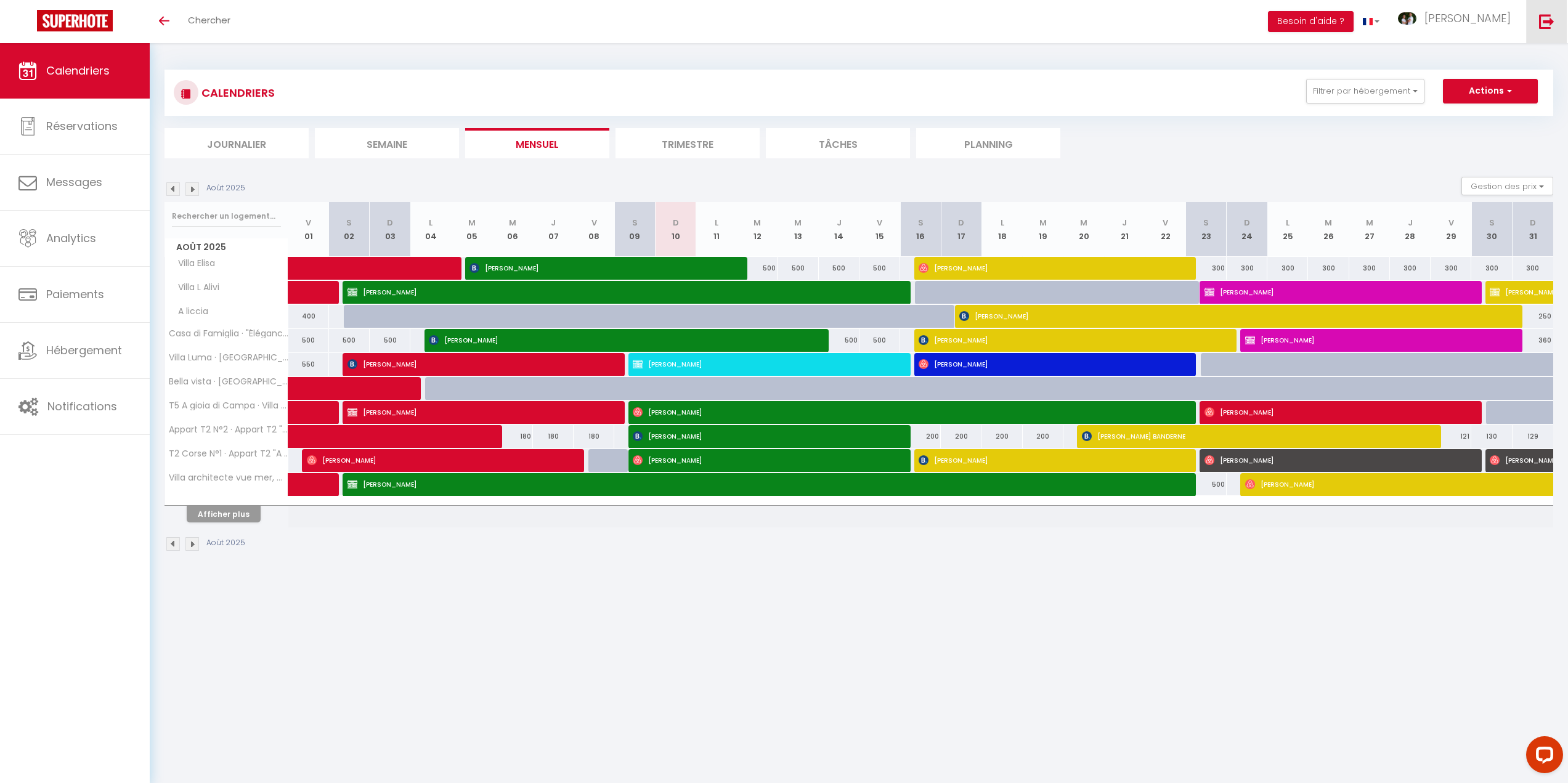
click at [1548, 23] on img at bounding box center [1546, 21] width 15 height 15
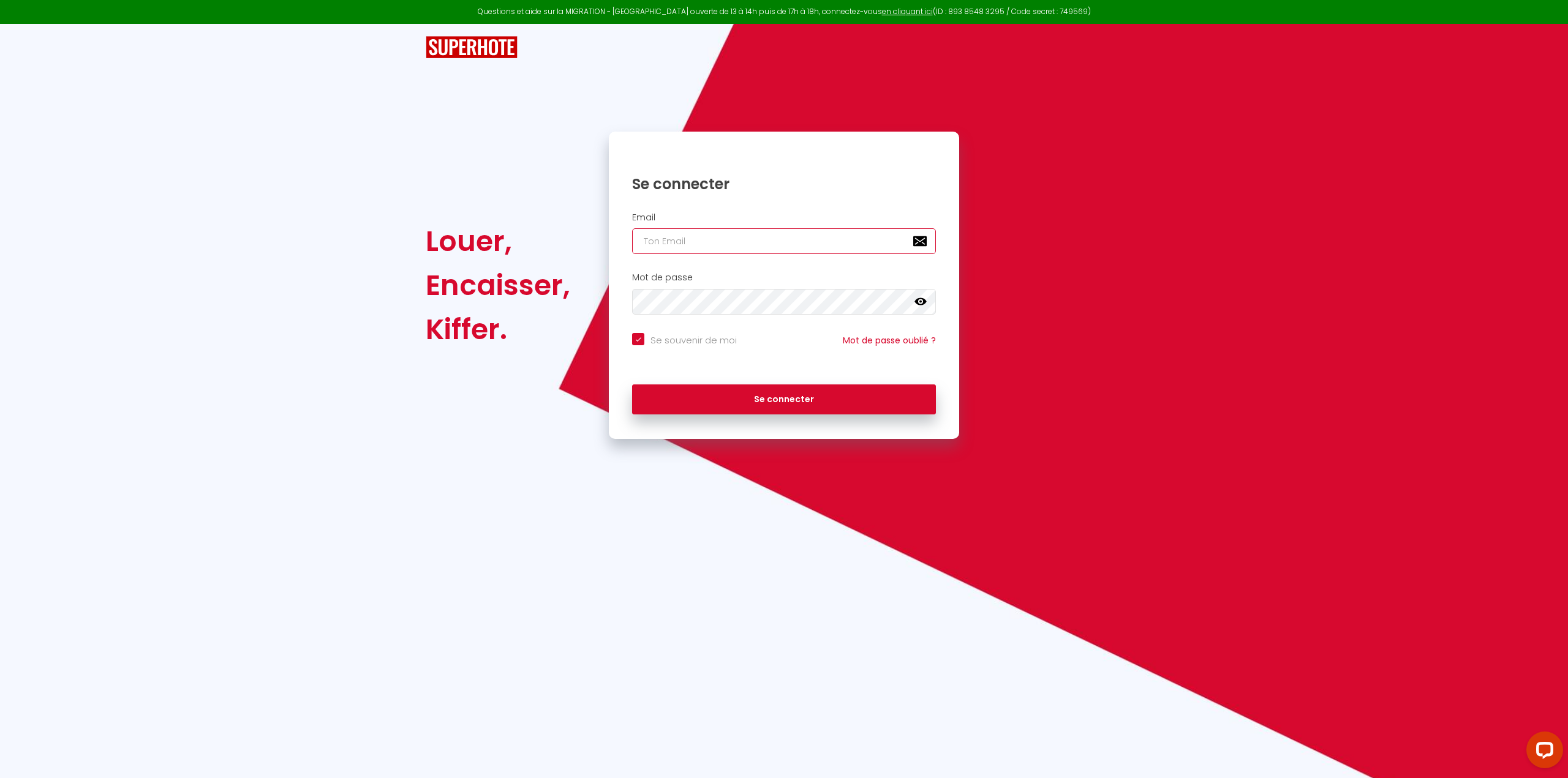
type input "[EMAIL_ADDRESS][DOMAIN_NAME]"
checkbox input "true"
click at [844, 233] on input "[EMAIL_ADDRESS][DOMAIN_NAME]" at bounding box center [784, 241] width 304 height 25
type input "ajaccio@primoconciergerie.fr"
click at [805, 393] on button "Se connecter" at bounding box center [784, 400] width 304 height 31
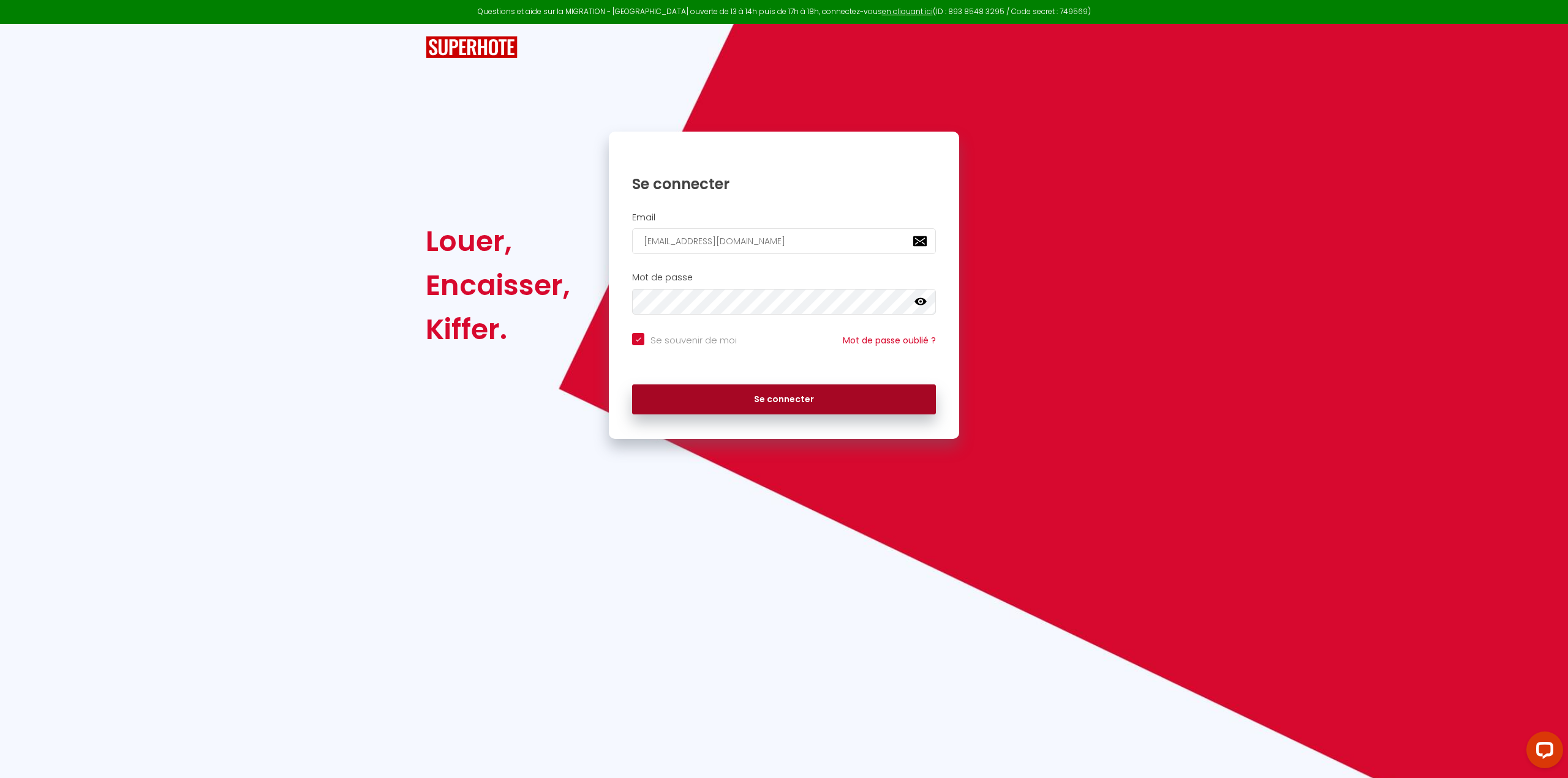
checkbox input "true"
